Goal: Navigation & Orientation: Find specific page/section

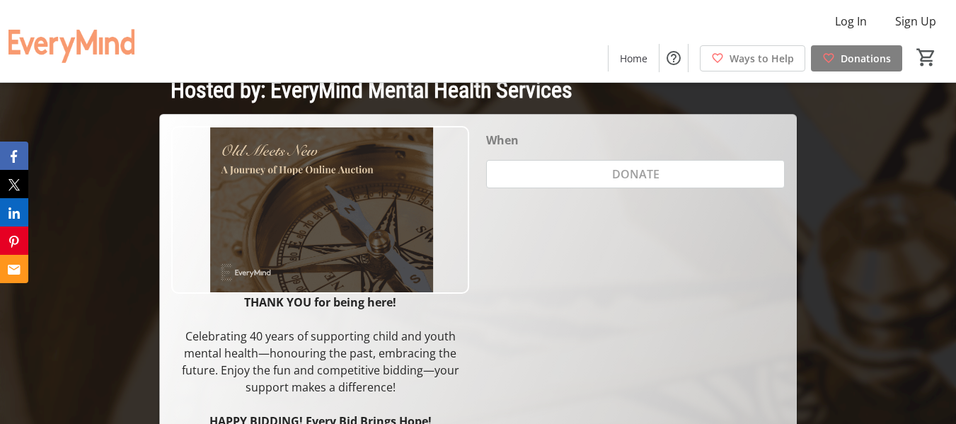
scroll to position [212, 0]
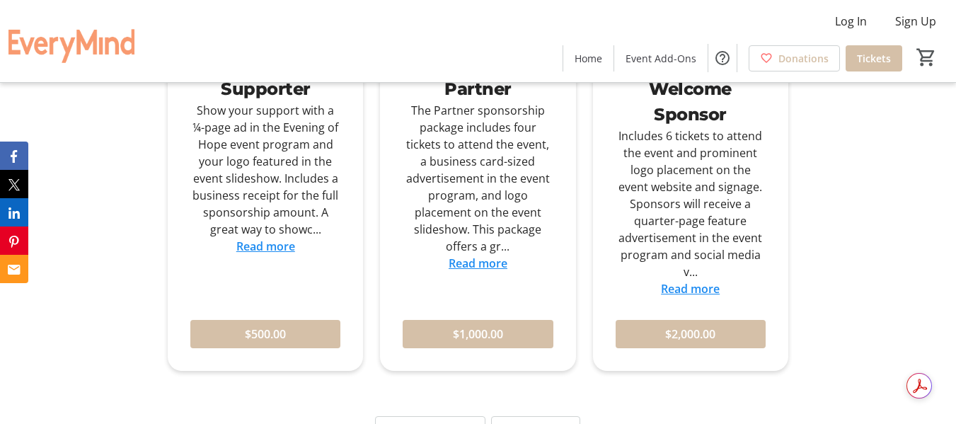
scroll to position [2263, 0]
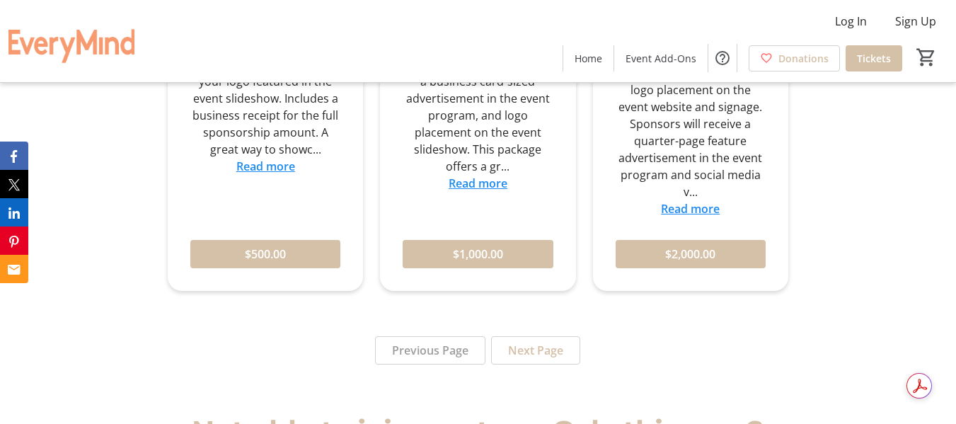
drag, startPoint x: 535, startPoint y: 354, endPoint x: 559, endPoint y: 356, distance: 24.1
click at [535, 354] on span "Next Page" at bounding box center [535, 350] width 55 height 17
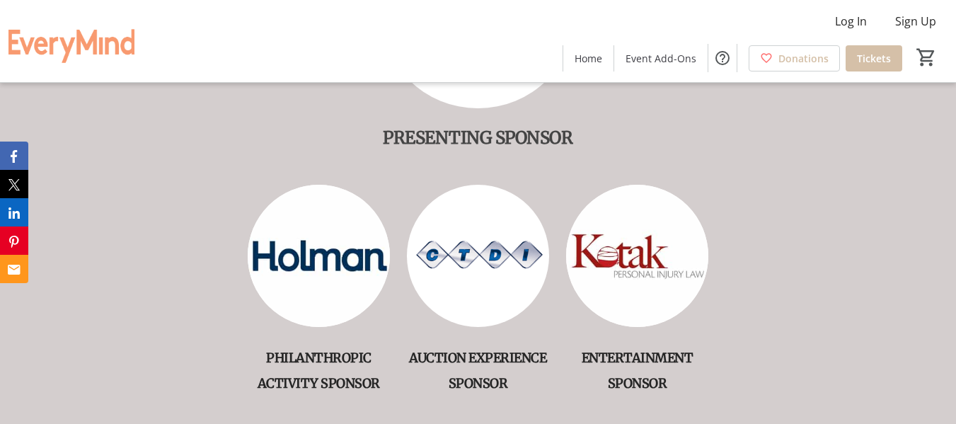
scroll to position [919, 0]
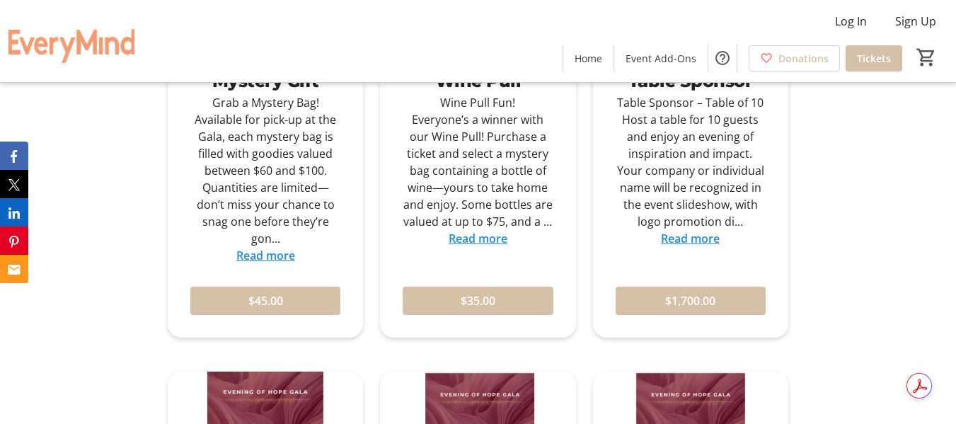
scroll to position [1627, 0]
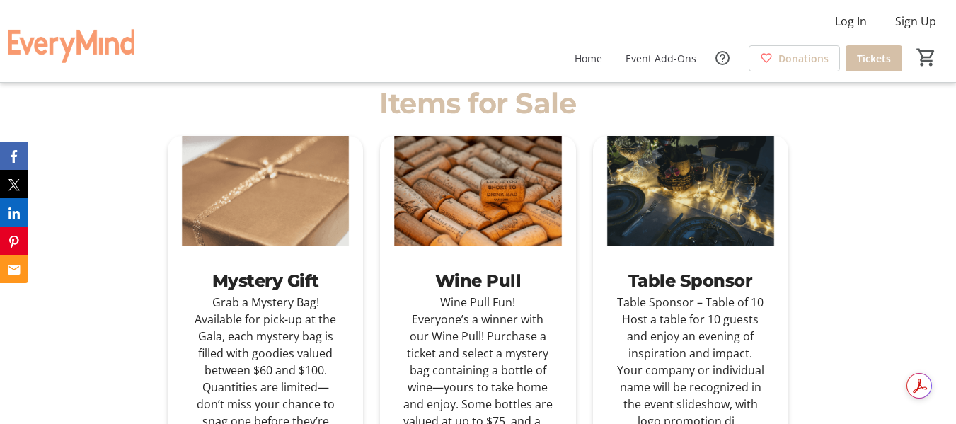
scroll to position [1556, 0]
